Goal: Task Accomplishment & Management: Complete application form

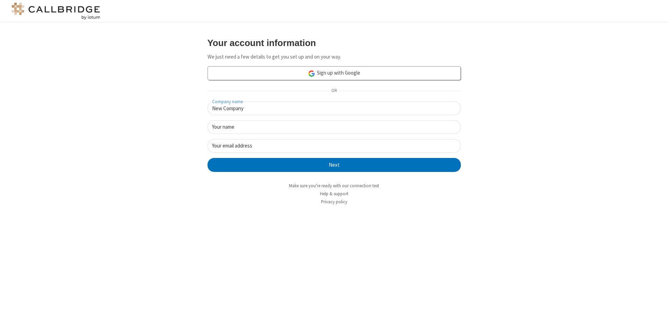
type input "New Company"
type input "New User"
type input "[EMAIL_ADDRESS][DOMAIN_NAME]"
click button "Next" at bounding box center [333, 165] width 253 height 14
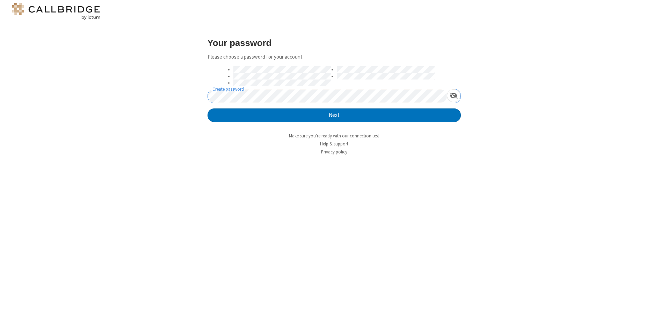
click button "Next" at bounding box center [333, 116] width 253 height 14
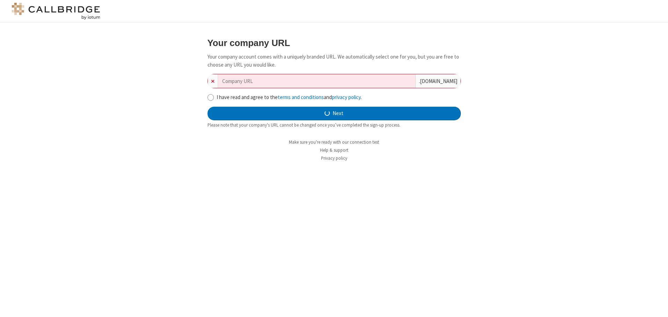
type input "new-company-front-line-5253"
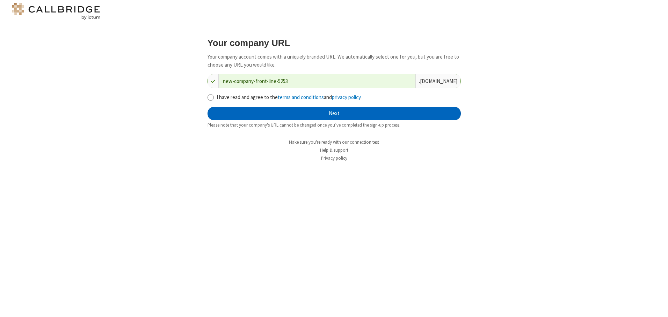
click at [334, 113] on button "Next" at bounding box center [333, 114] width 253 height 14
